Goal: Information Seeking & Learning: Learn about a topic

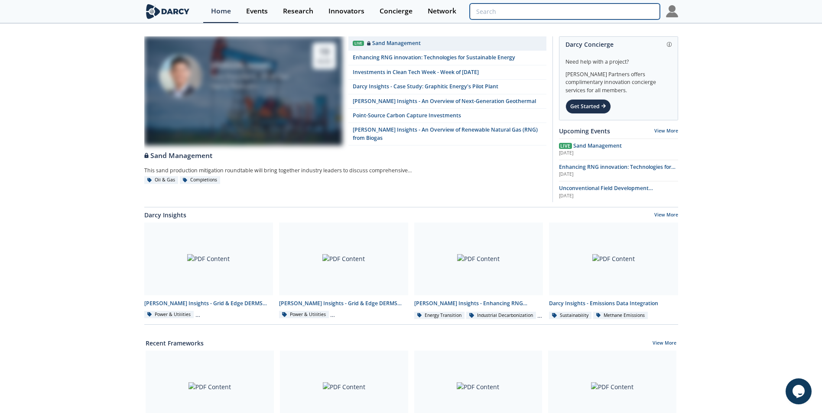
click at [612, 10] on input "search" at bounding box center [565, 11] width 190 height 16
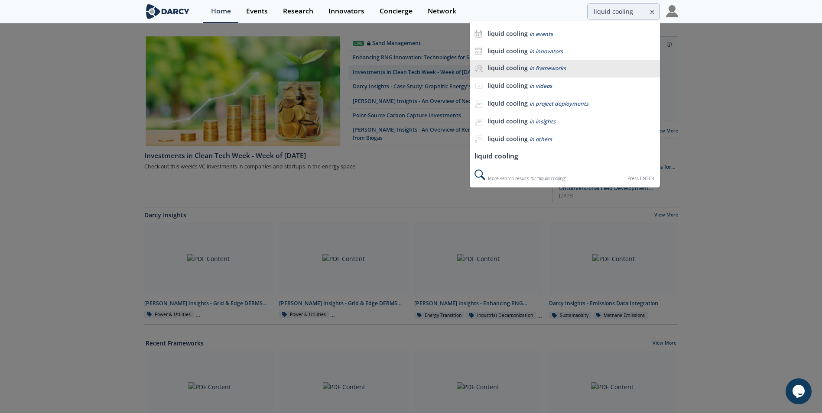
click at [554, 63] on li "liquid cooling in frameworks" at bounding box center [565, 69] width 190 height 18
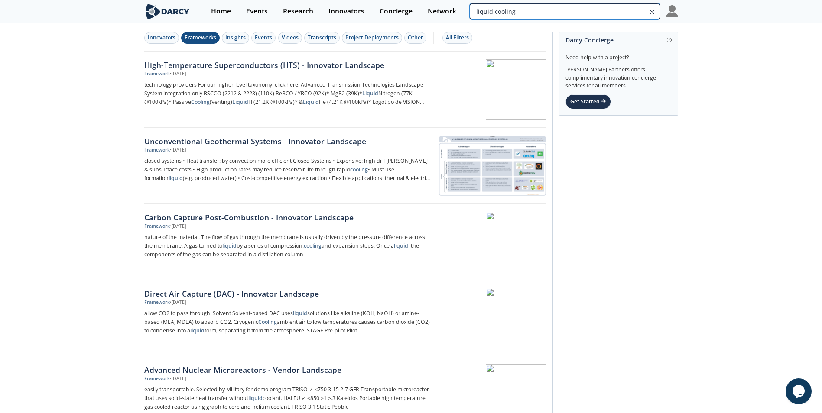
click at [603, 10] on input "liquid cooling" at bounding box center [565, 11] width 190 height 16
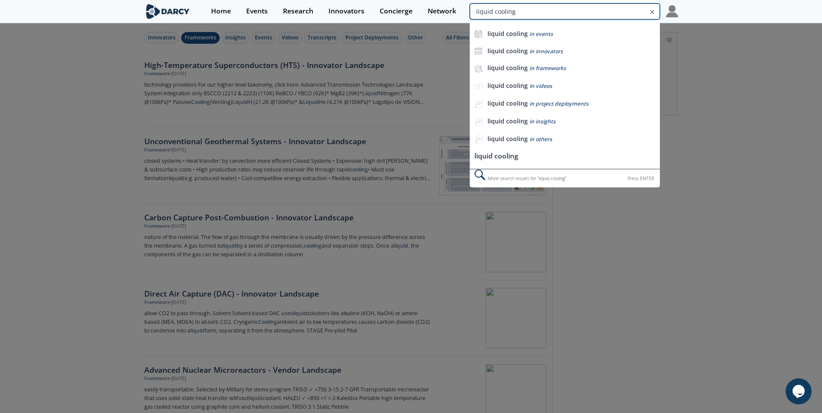
click at [603, 10] on input "liquid cooling" at bounding box center [565, 11] width 190 height 16
type input "cooling"
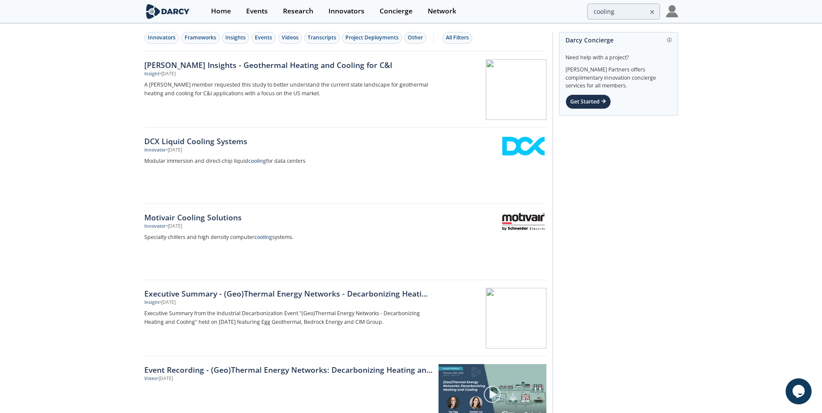
click at [651, 13] on icon at bounding box center [652, 12] width 3 height 3
